Goal: Task Accomplishment & Management: Manage account settings

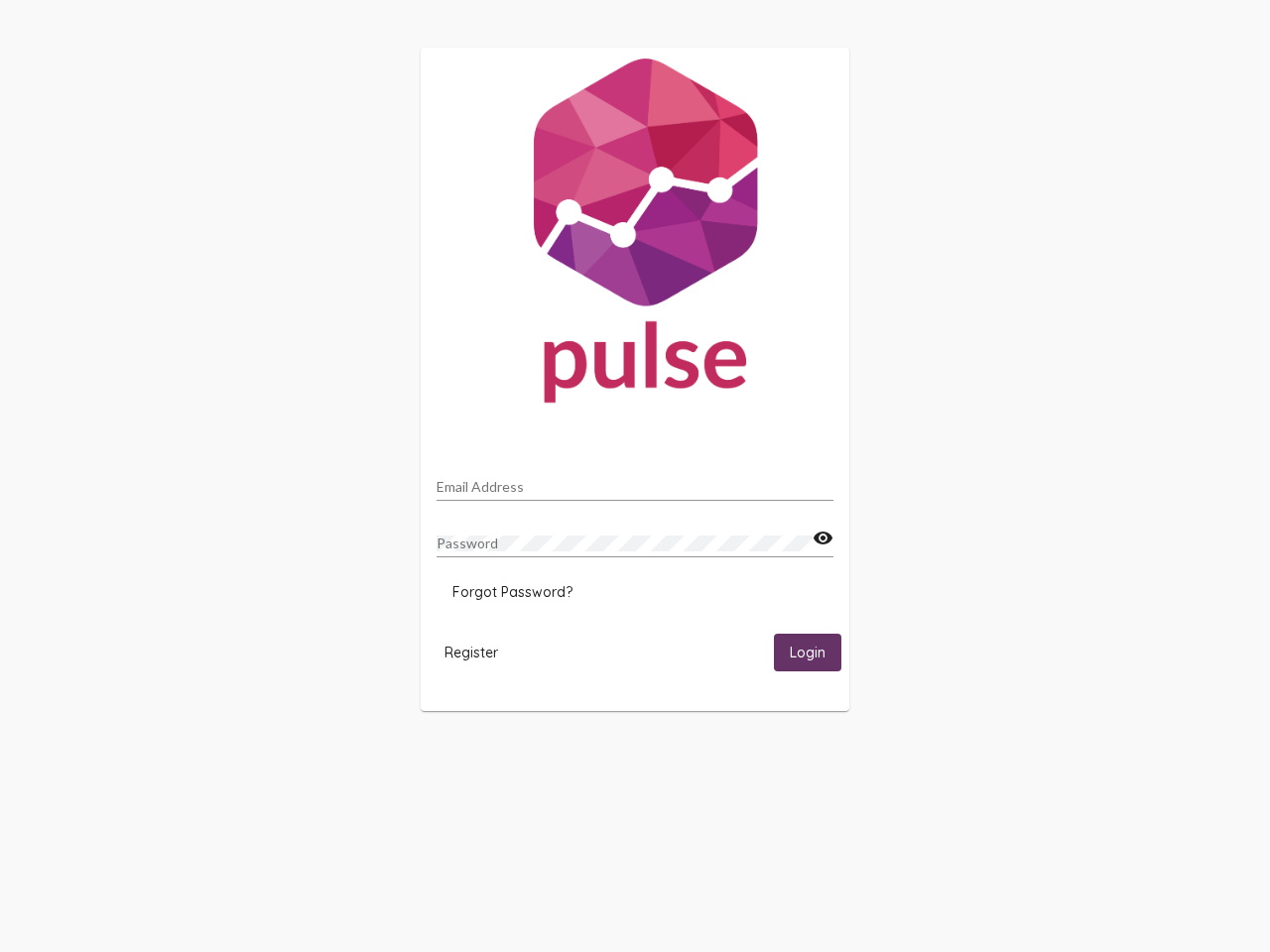
click at [635, 480] on input "Email Address" at bounding box center [635, 486] width 397 height 16
click at [822, 538] on mat-icon "visibility" at bounding box center [822, 538] width 21 height 24
click at [512, 592] on span "Forgot Password?" at bounding box center [513, 592] width 120 height 18
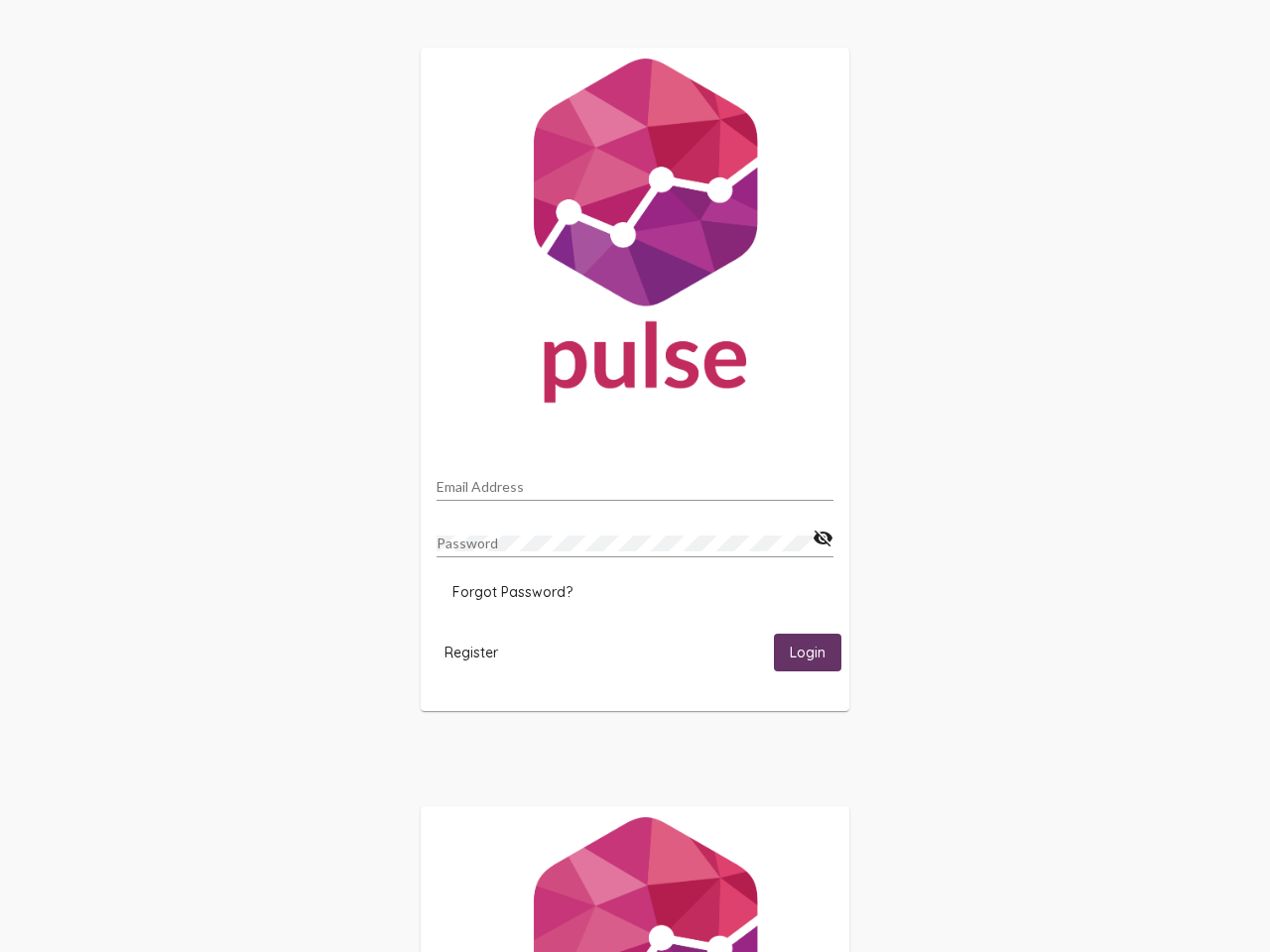
click at [471, 652] on span "Register" at bounding box center [472, 653] width 54 height 18
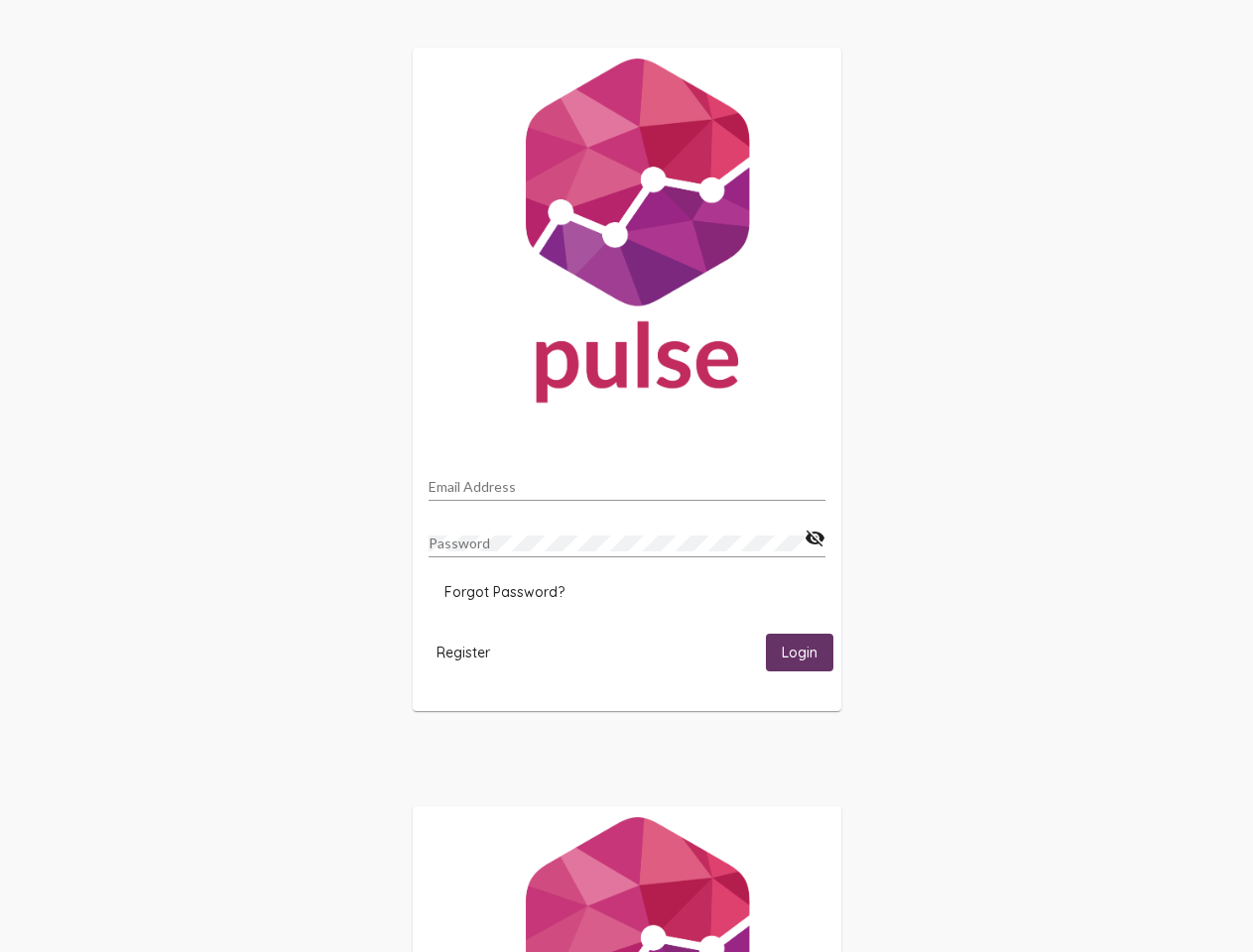
click at [807, 652] on span "Login" at bounding box center [799, 654] width 36 height 18
